Goal: Transaction & Acquisition: Purchase product/service

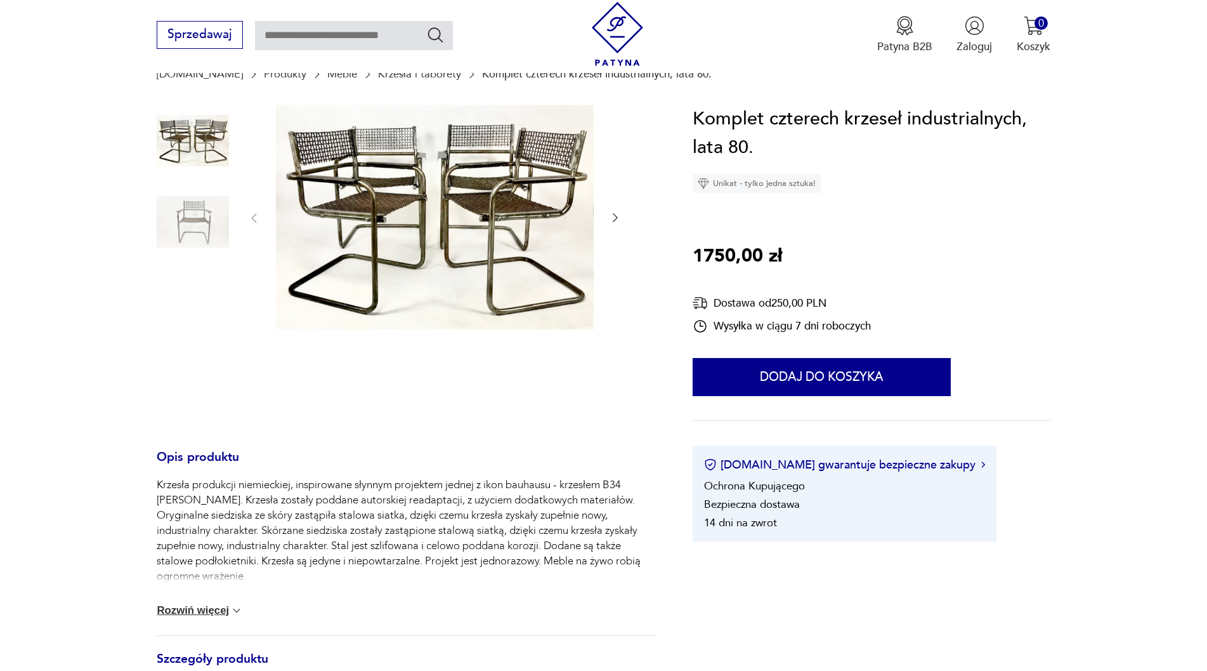
click at [365, 200] on img at bounding box center [435, 217] width 318 height 225
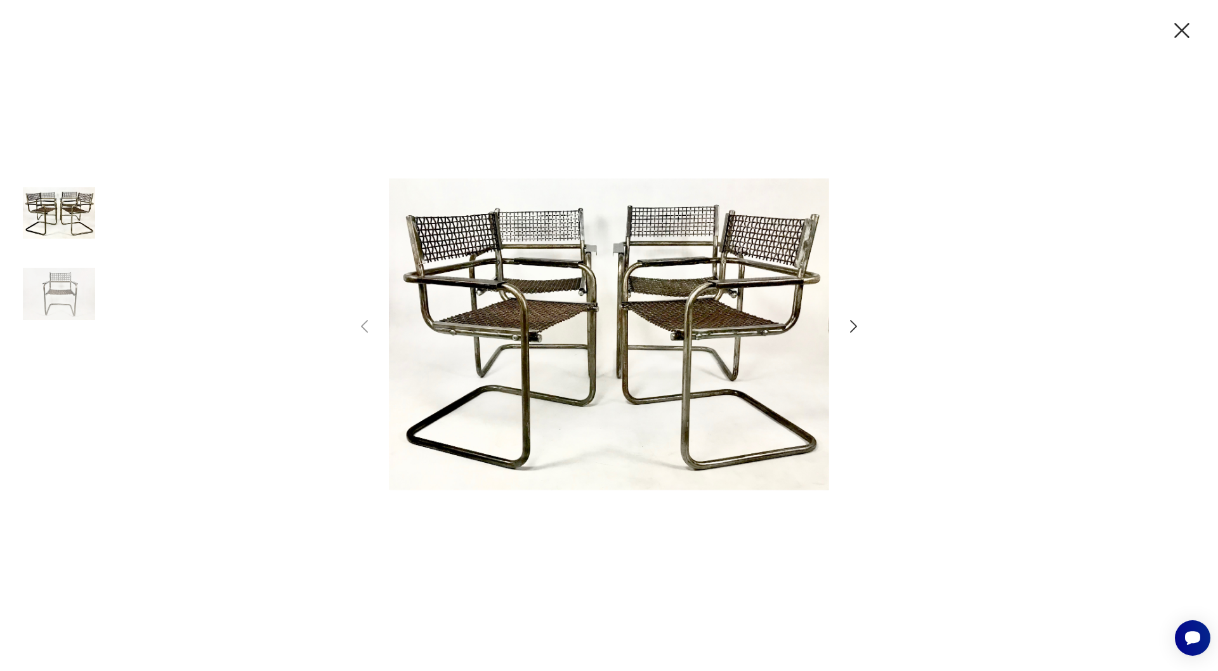
click at [854, 325] on icon "button" at bounding box center [853, 326] width 18 height 18
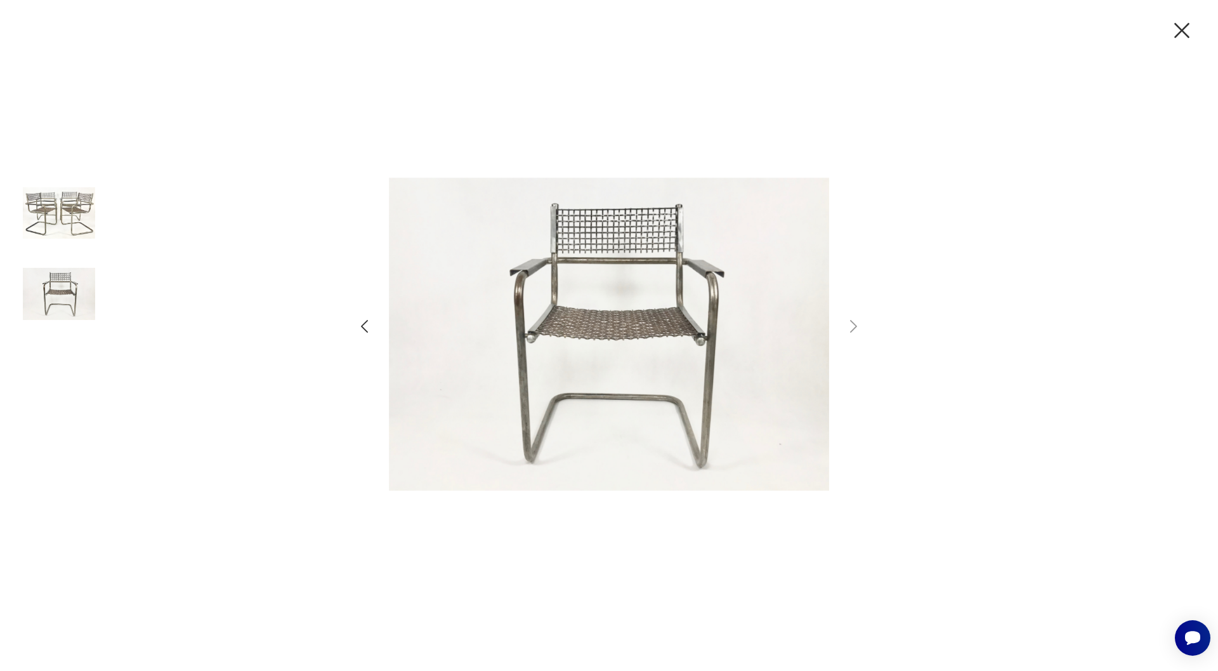
click at [854, 325] on icon "button" at bounding box center [853, 326] width 18 height 18
click at [852, 323] on icon "button" at bounding box center [853, 326] width 18 height 18
click at [48, 299] on img at bounding box center [59, 294] width 72 height 72
click at [68, 210] on img at bounding box center [59, 213] width 72 height 72
